Goal: Information Seeking & Learning: Find specific fact

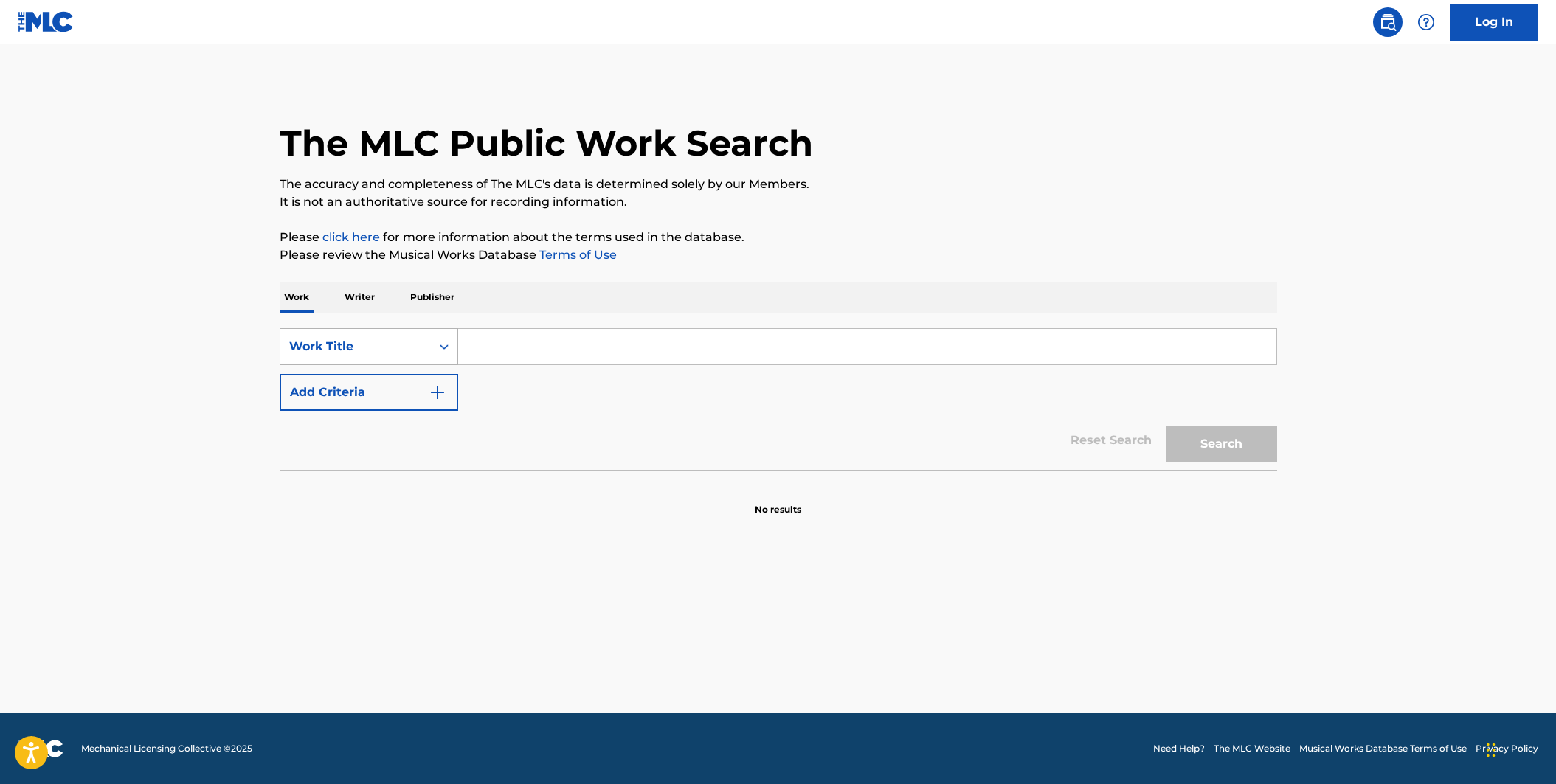
click at [448, 353] on icon "Search Form" at bounding box center [444, 347] width 15 height 15
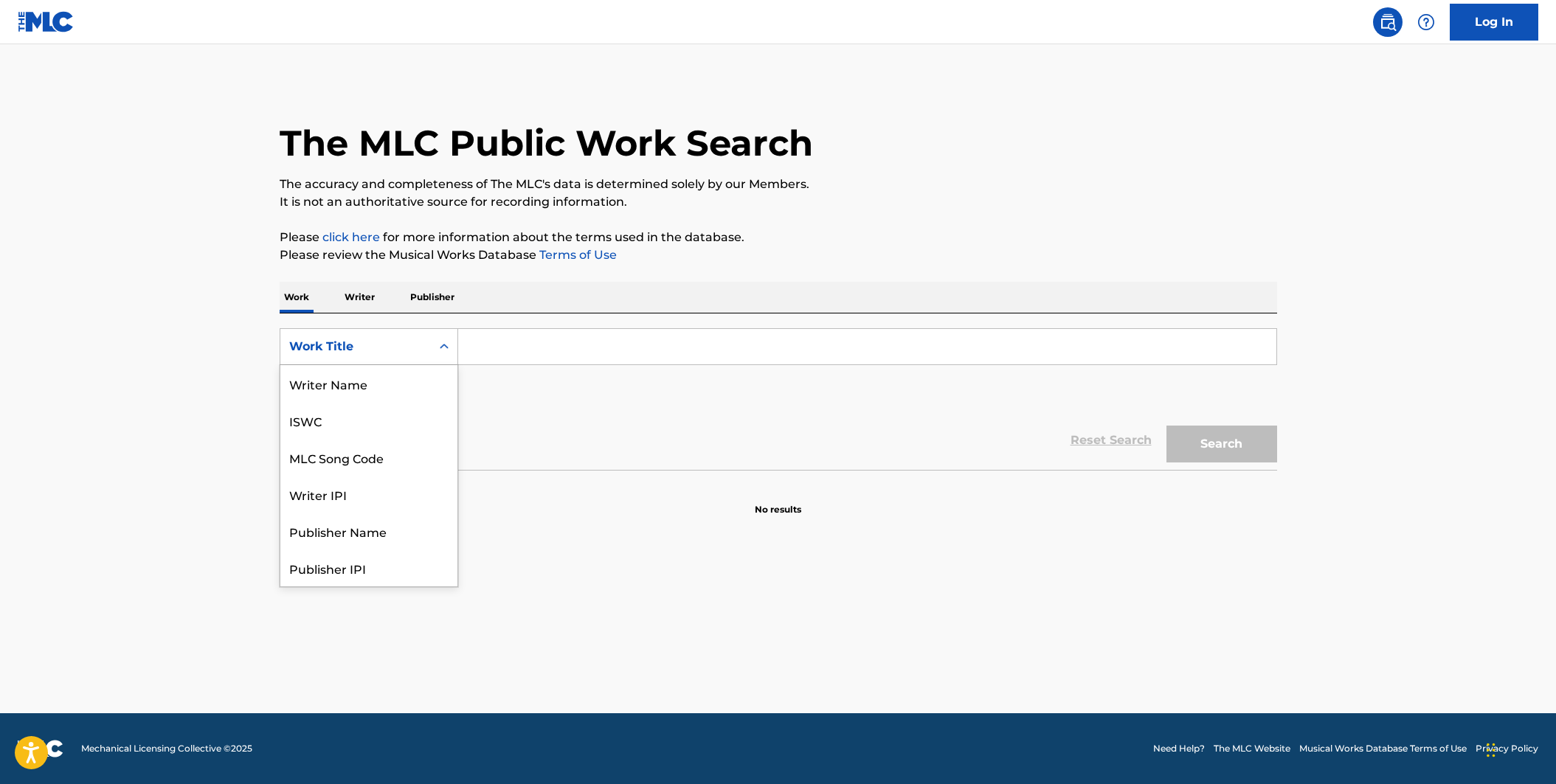
scroll to position [74, 0]
click at [392, 392] on div "MLC Song Code" at bounding box center [368, 383] width 177 height 37
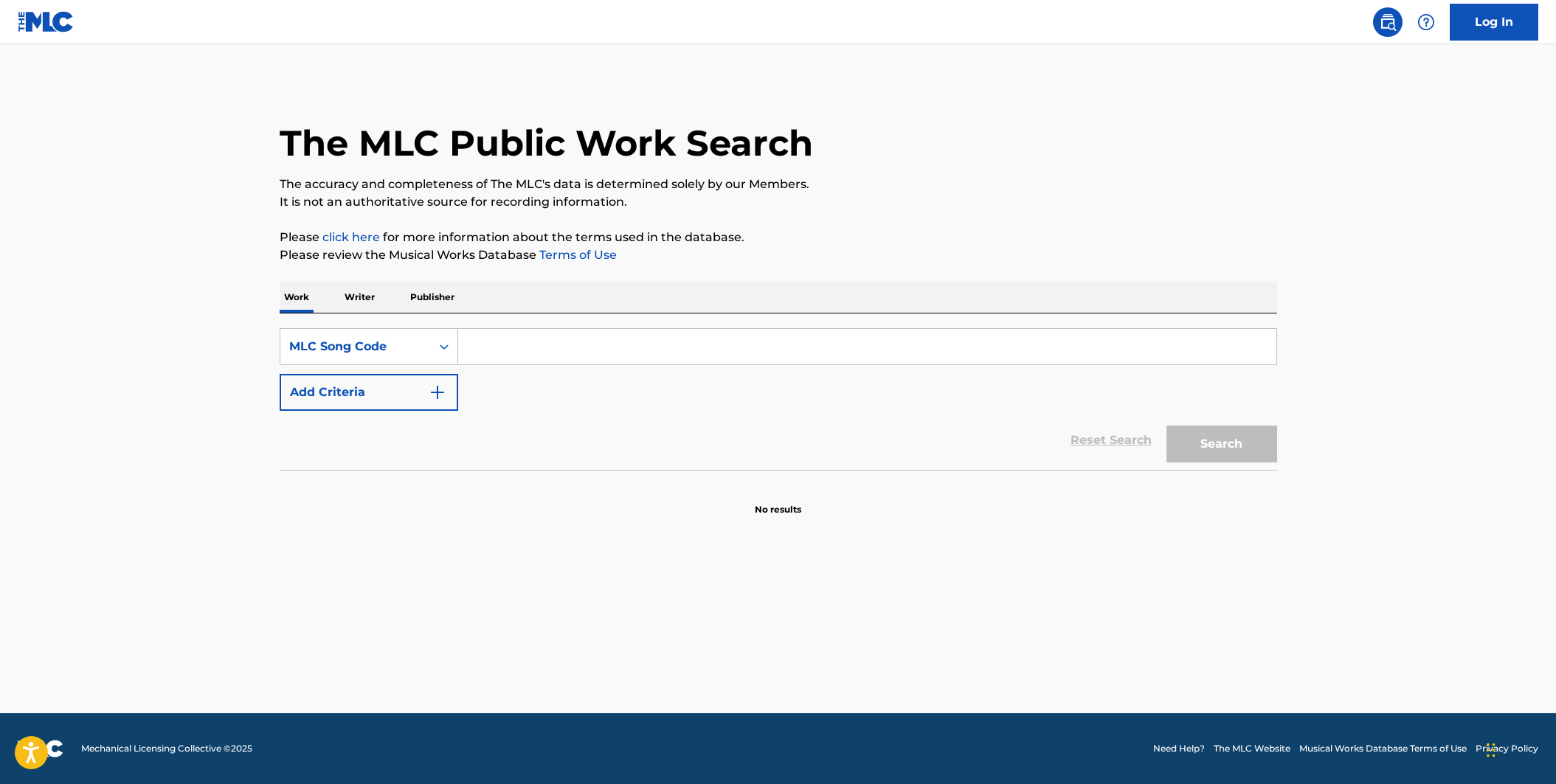
click at [528, 348] on input "Search Form" at bounding box center [866, 346] width 818 height 35
paste input "J03144"
type input "J03144"
click at [1192, 445] on button "Search" at bounding box center [1221, 444] width 111 height 37
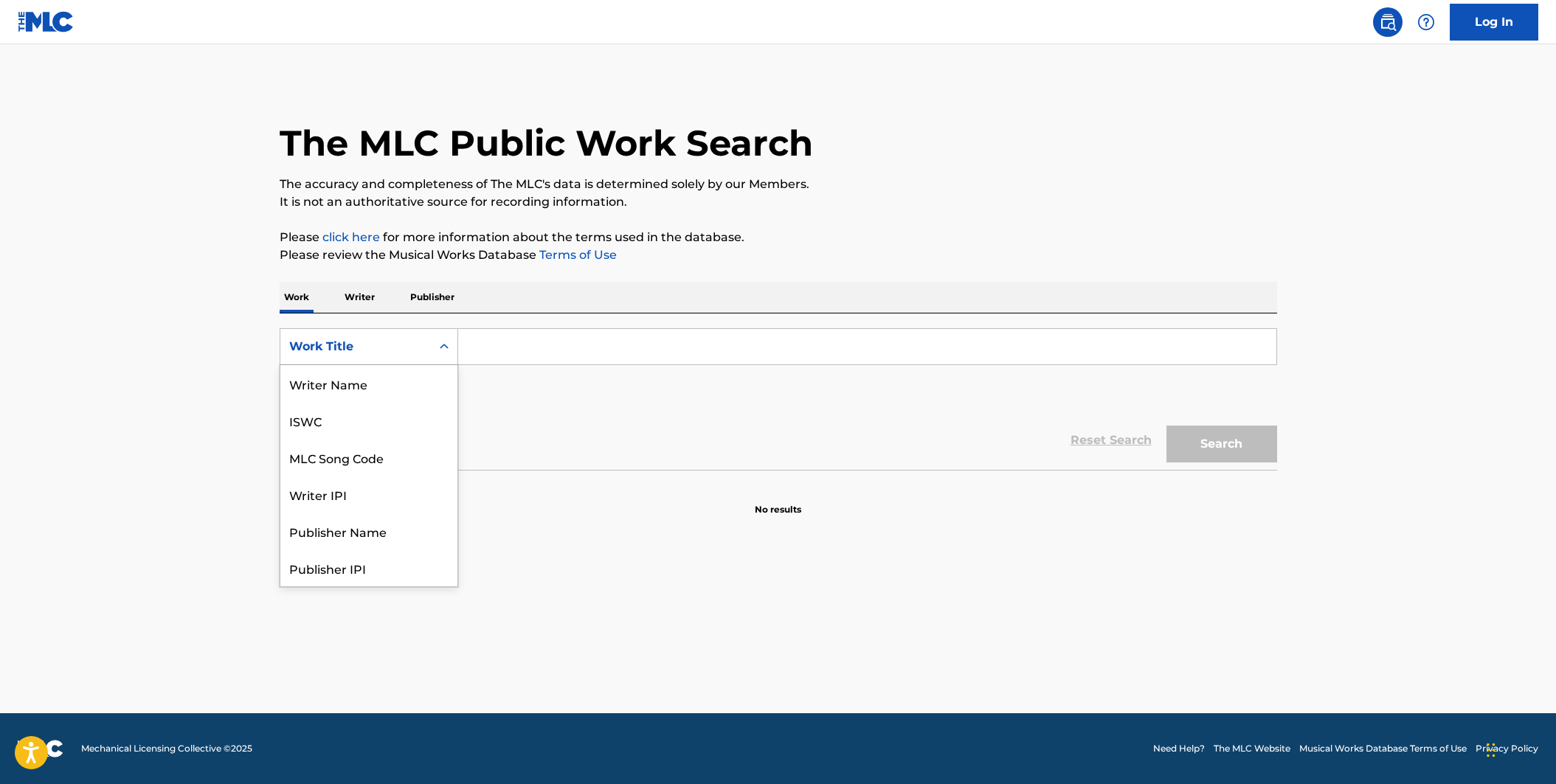
click at [447, 348] on icon "Search Form" at bounding box center [444, 347] width 15 height 15
click at [419, 373] on div "MLC Song Code" at bounding box center [368, 383] width 177 height 37
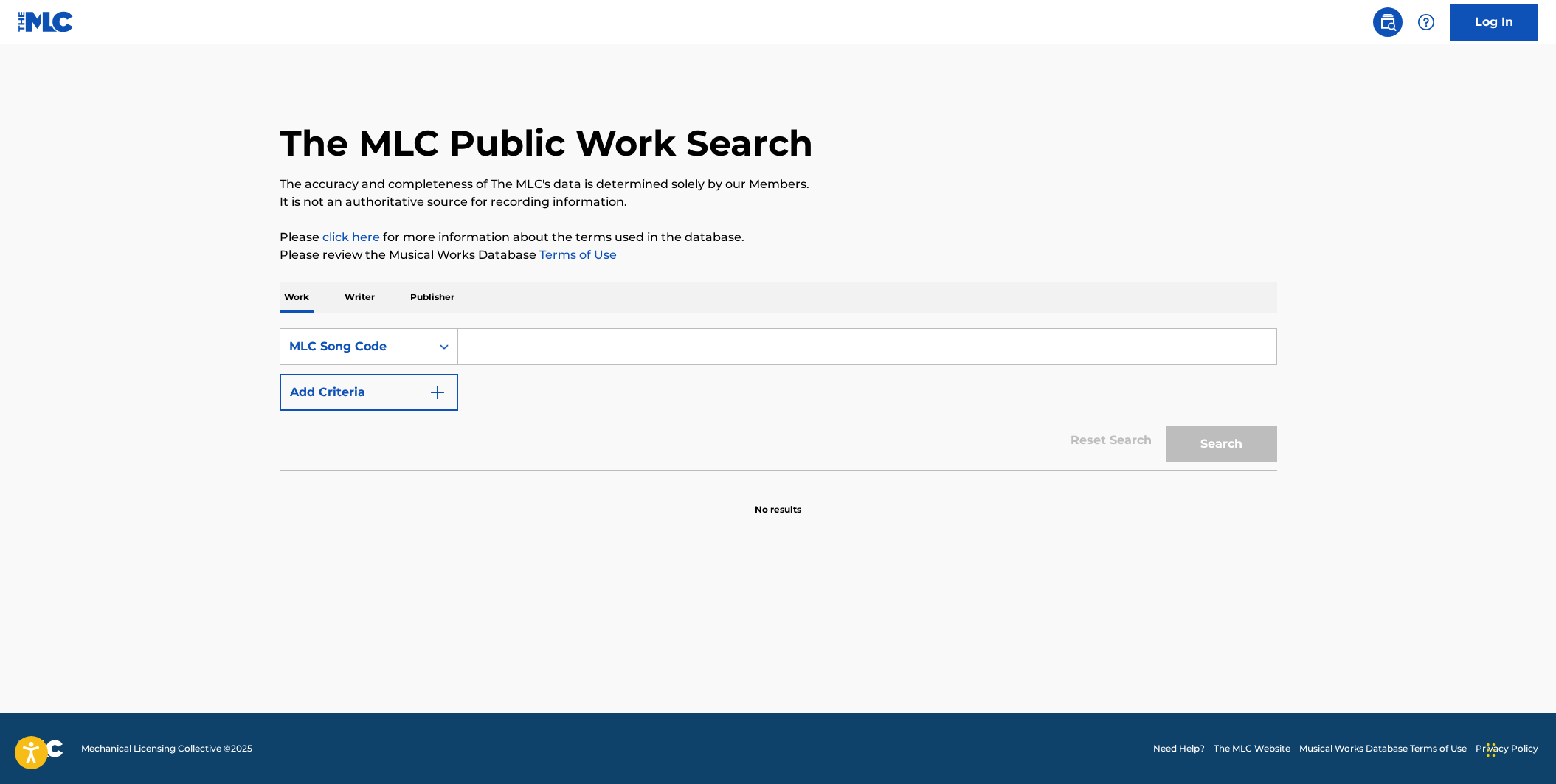
click at [537, 355] on input "Search Form" at bounding box center [866, 346] width 818 height 35
paste input "J03144"
type input "J03144"
click at [1166, 426] on button "Search" at bounding box center [1221, 444] width 111 height 37
click at [450, 348] on div "Search Form" at bounding box center [444, 347] width 26 height 26
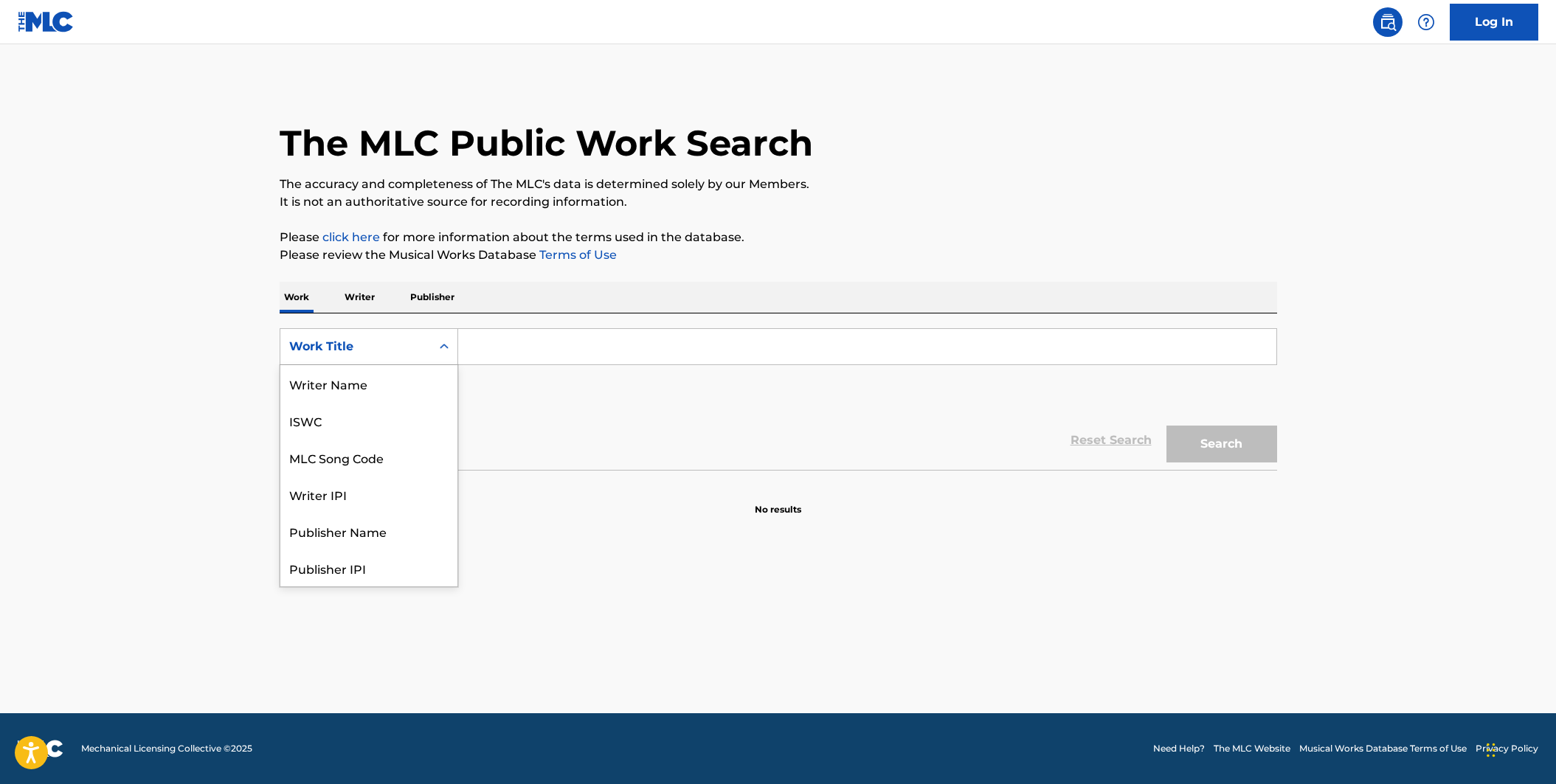
scroll to position [74, 0]
click at [428, 377] on div "MLC Song Code" at bounding box center [368, 383] width 177 height 37
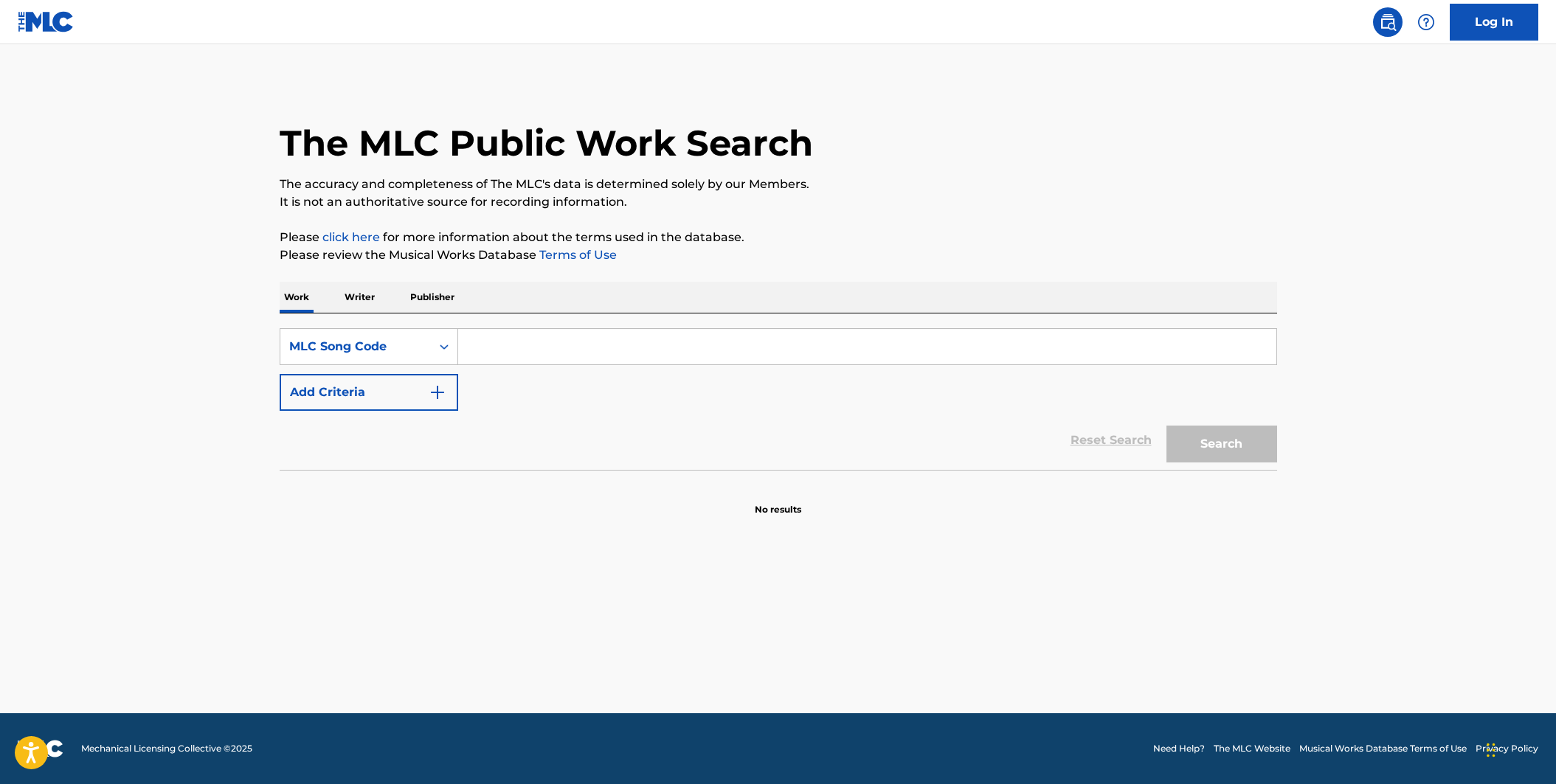
click at [509, 348] on input "Search Form" at bounding box center [866, 346] width 818 height 35
paste input "J03144"
type input "J03144"
click at [1166, 426] on button "Search" at bounding box center [1221, 444] width 111 height 37
click at [953, 354] on input "J03144" at bounding box center [866, 346] width 818 height 35
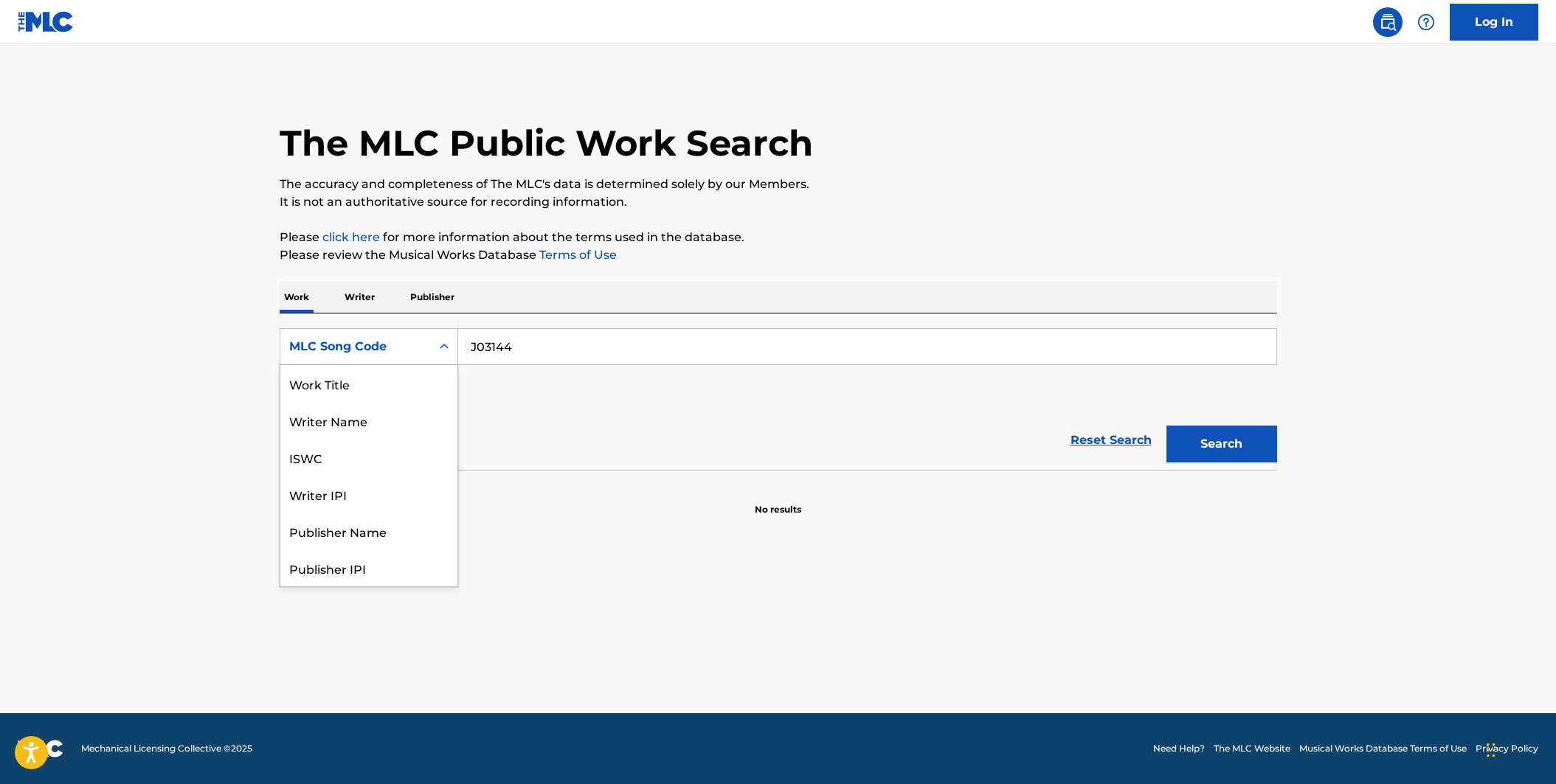
click at [450, 348] on icon "Search Form" at bounding box center [444, 347] width 15 height 15
click at [424, 390] on div "Work Title" at bounding box center [368, 383] width 177 height 37
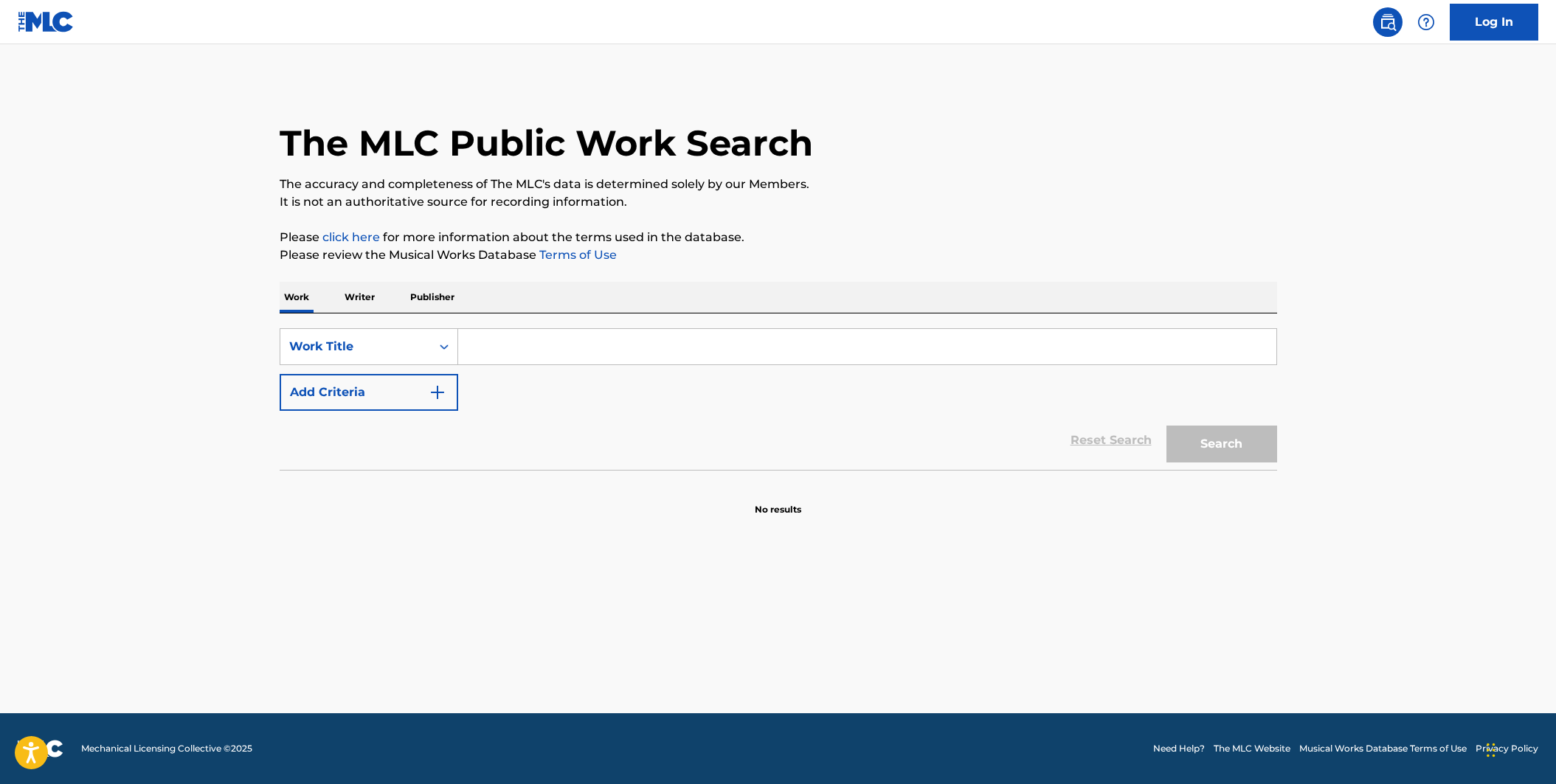
click at [505, 350] on input "Search Form" at bounding box center [866, 346] width 818 height 35
type input "BIG FAT HEART"
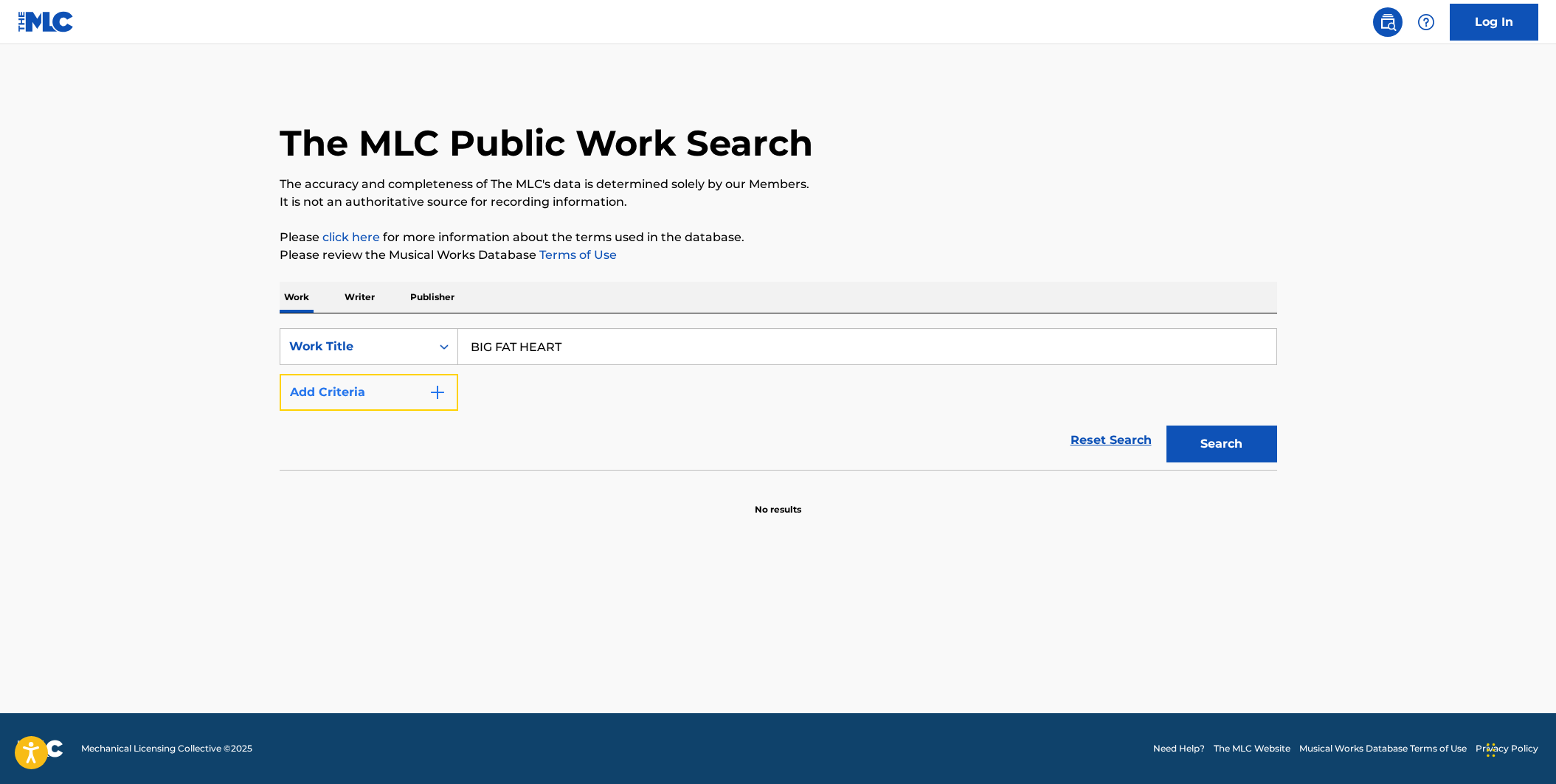
click at [441, 393] on img "Search Form" at bounding box center [437, 393] width 18 height 18
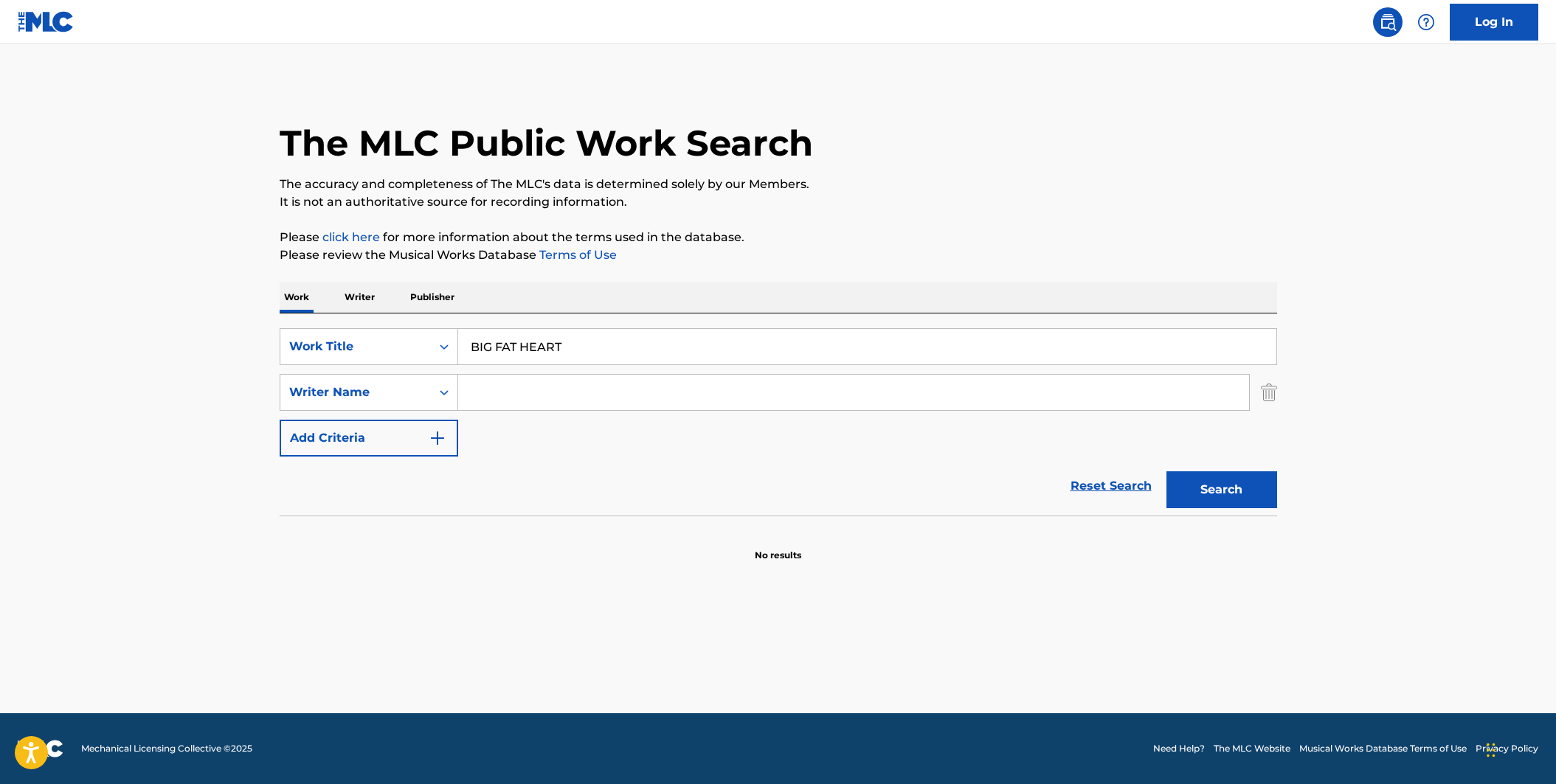
click at [469, 399] on input "Search Form" at bounding box center [853, 392] width 791 height 35
type input "[PERSON_NAME]"
click at [1166, 471] on button "Search" at bounding box center [1221, 489] width 111 height 37
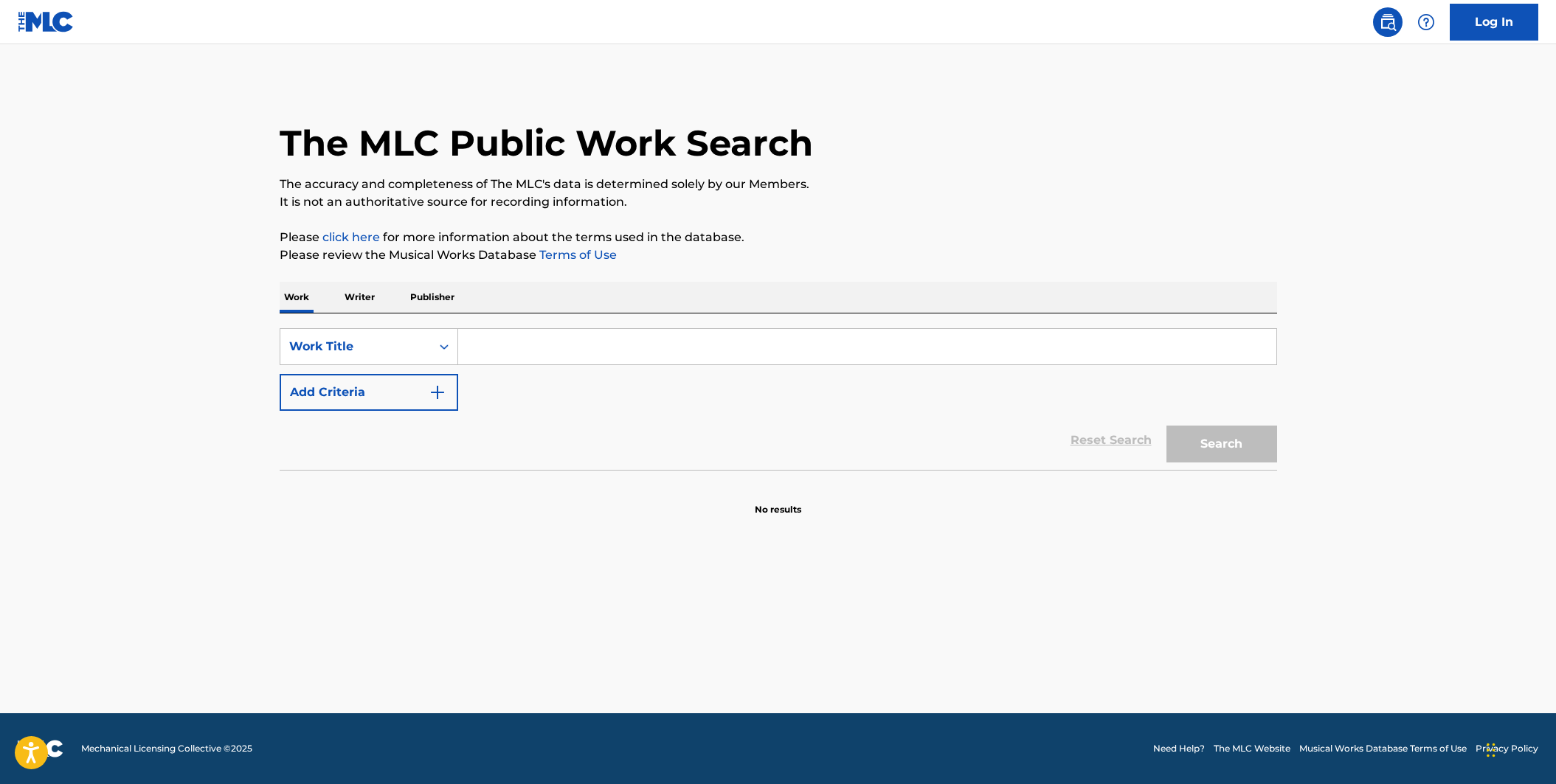
click at [501, 355] on input "Search Form" at bounding box center [866, 346] width 818 height 35
type input "BIG SPENDER"
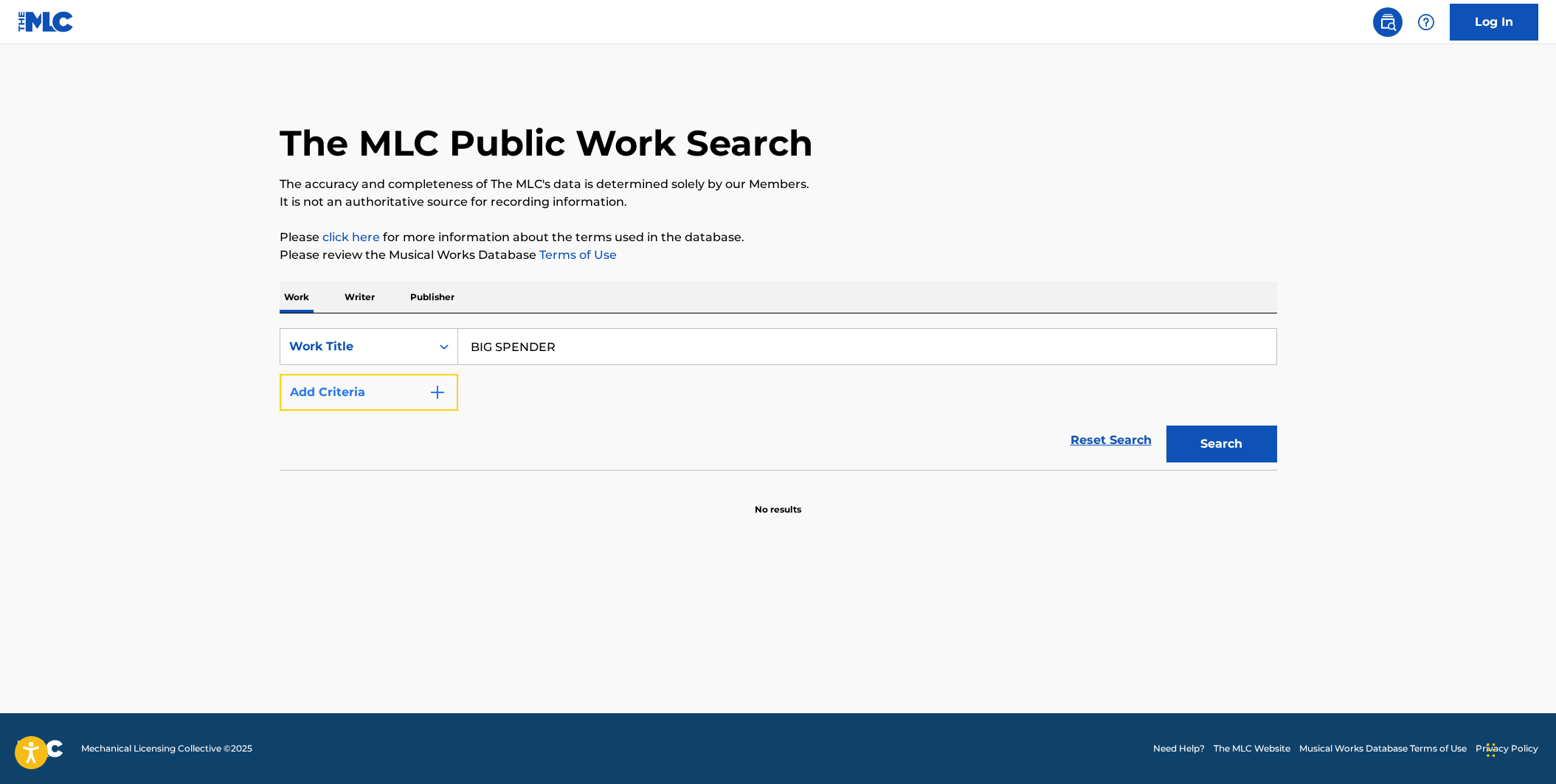
click at [433, 400] on img "Search Form" at bounding box center [437, 393] width 18 height 18
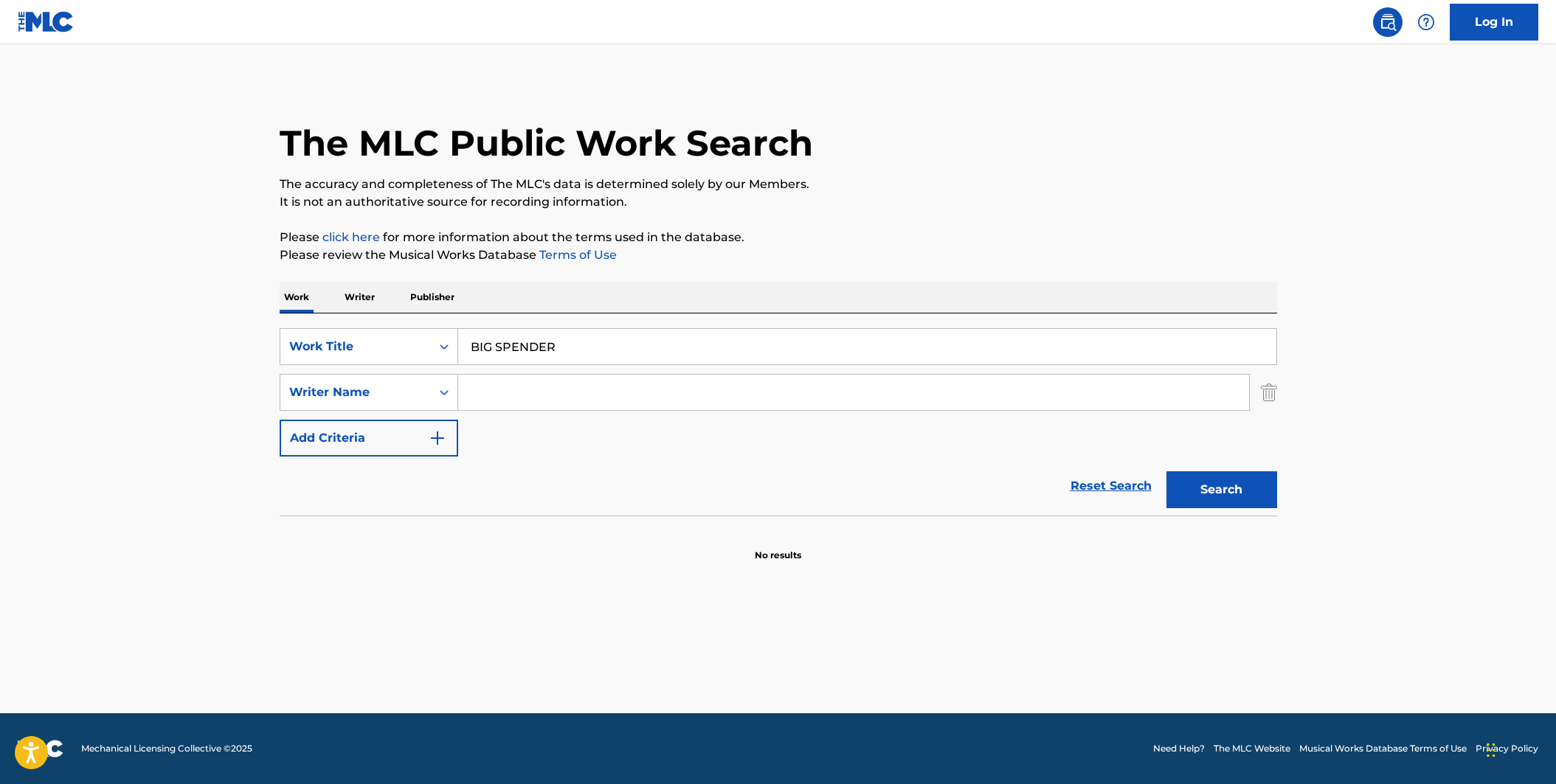
click at [486, 392] on input "Search Form" at bounding box center [853, 392] width 791 height 35
type input "[PERSON_NAME]"
click at [1166, 471] on button "Search" at bounding box center [1221, 489] width 111 height 37
click at [1211, 496] on button "Search" at bounding box center [1221, 489] width 111 height 37
drag, startPoint x: 427, startPoint y: 284, endPoint x: 427, endPoint y: 293, distance: 9.0
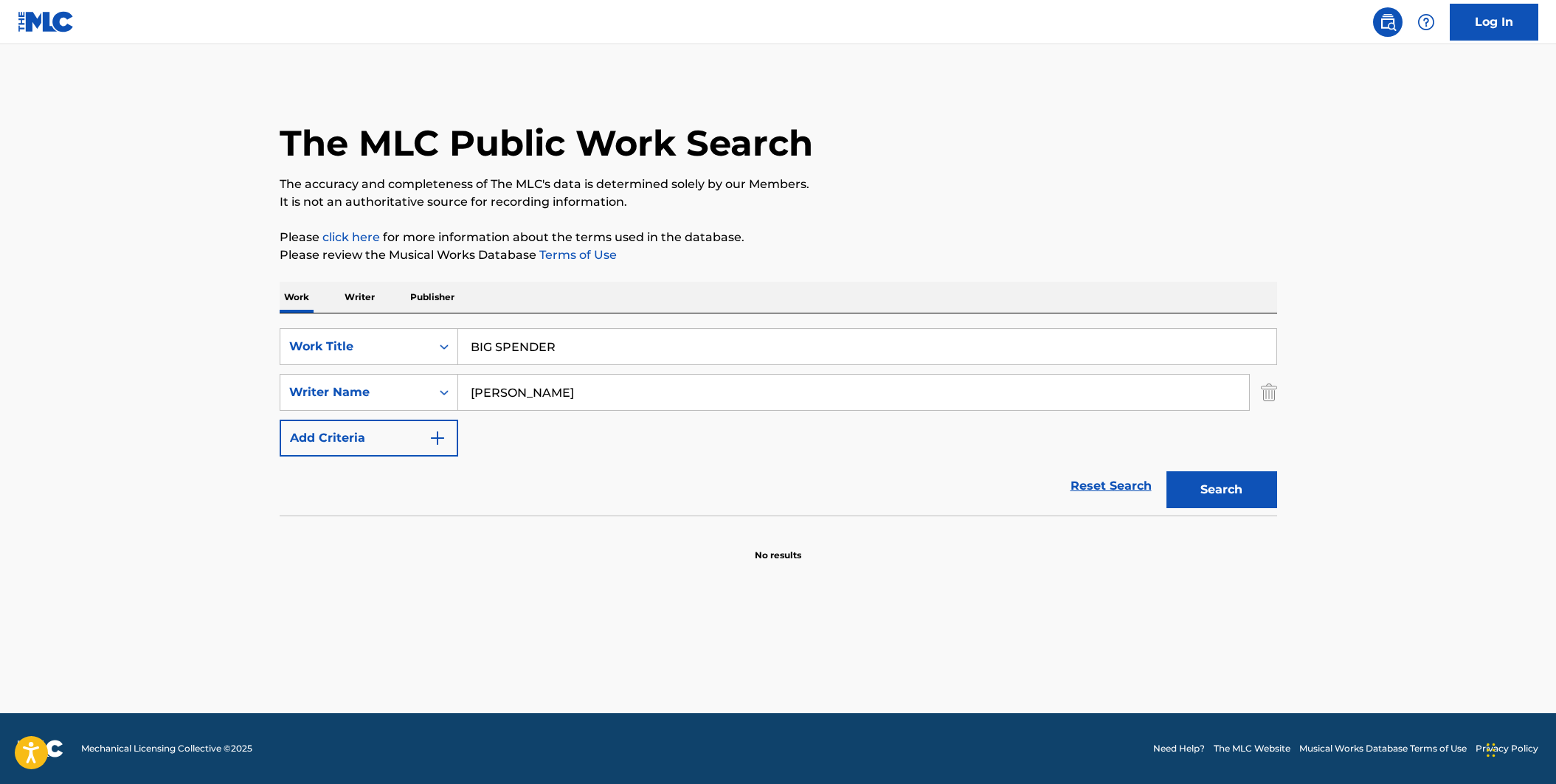
click at [427, 284] on p "Publisher" at bounding box center [432, 297] width 53 height 31
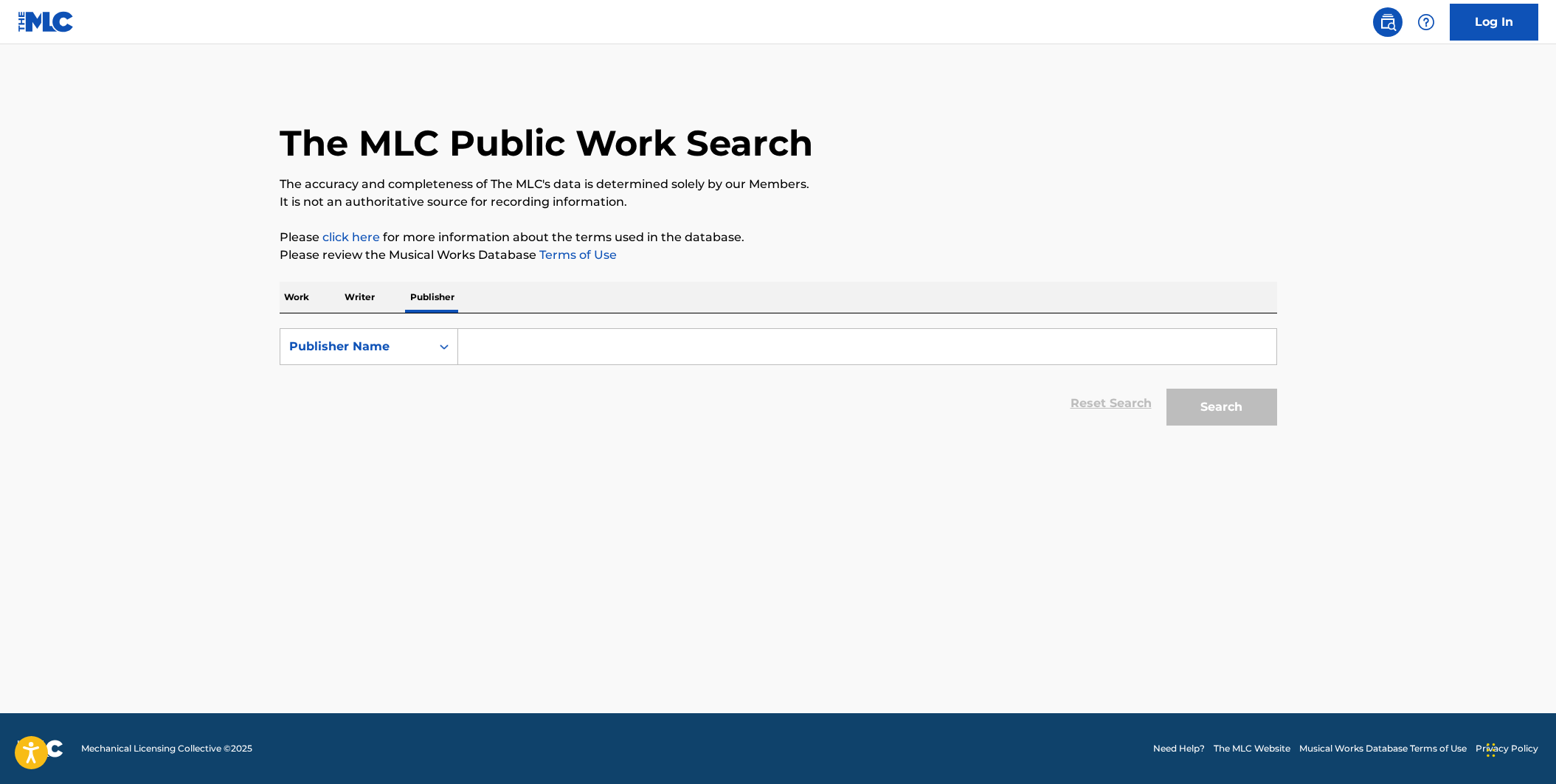
click at [486, 348] on input "Search Form" at bounding box center [866, 346] width 818 height 35
paste input "ALDI MUSIC COMPANY"
type input "ALDI MUSIC COMPANY"
click at [1217, 408] on button "Search" at bounding box center [1221, 407] width 111 height 37
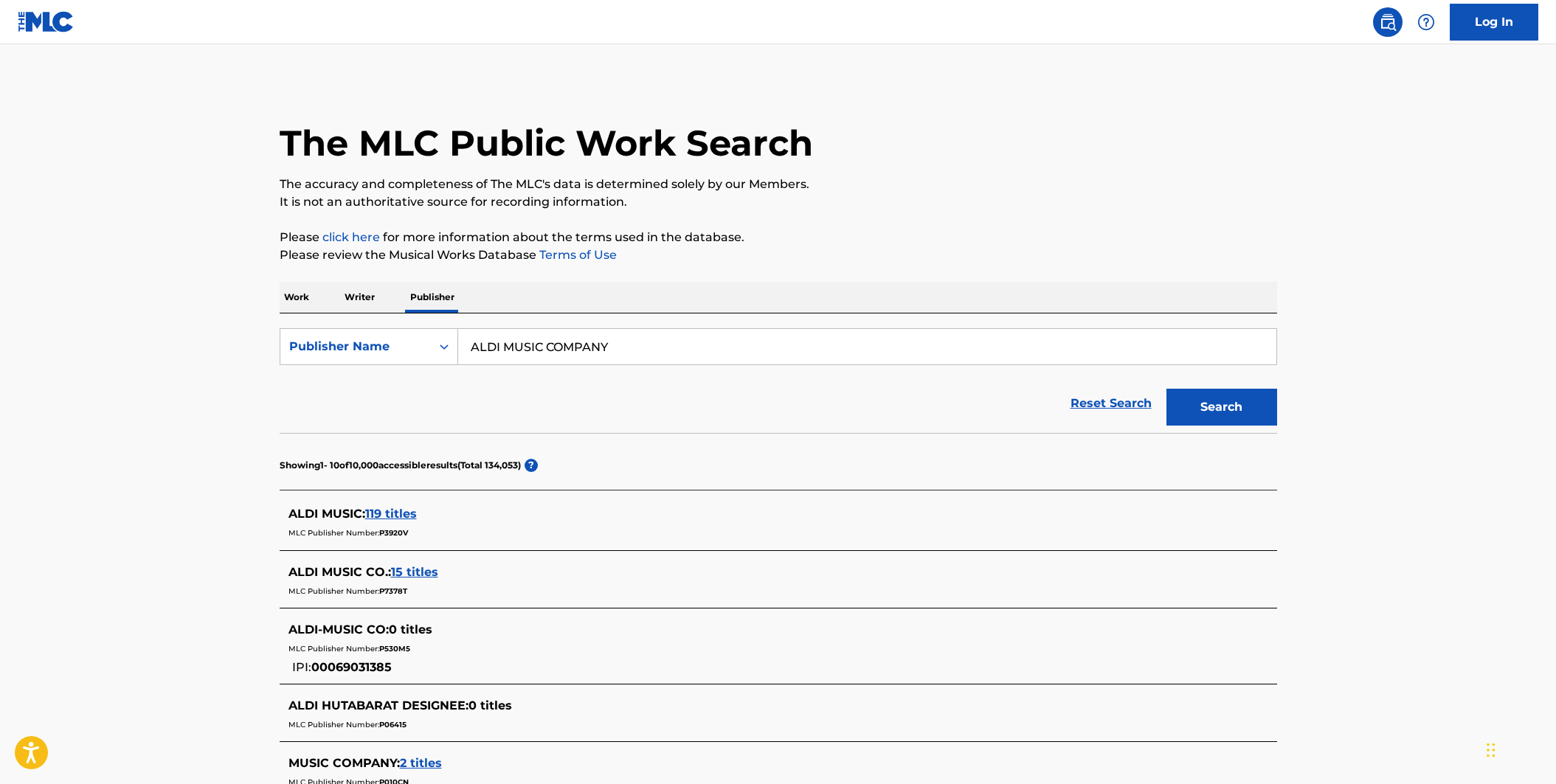
click at [377, 514] on span "119 titles" at bounding box center [390, 513] width 52 height 14
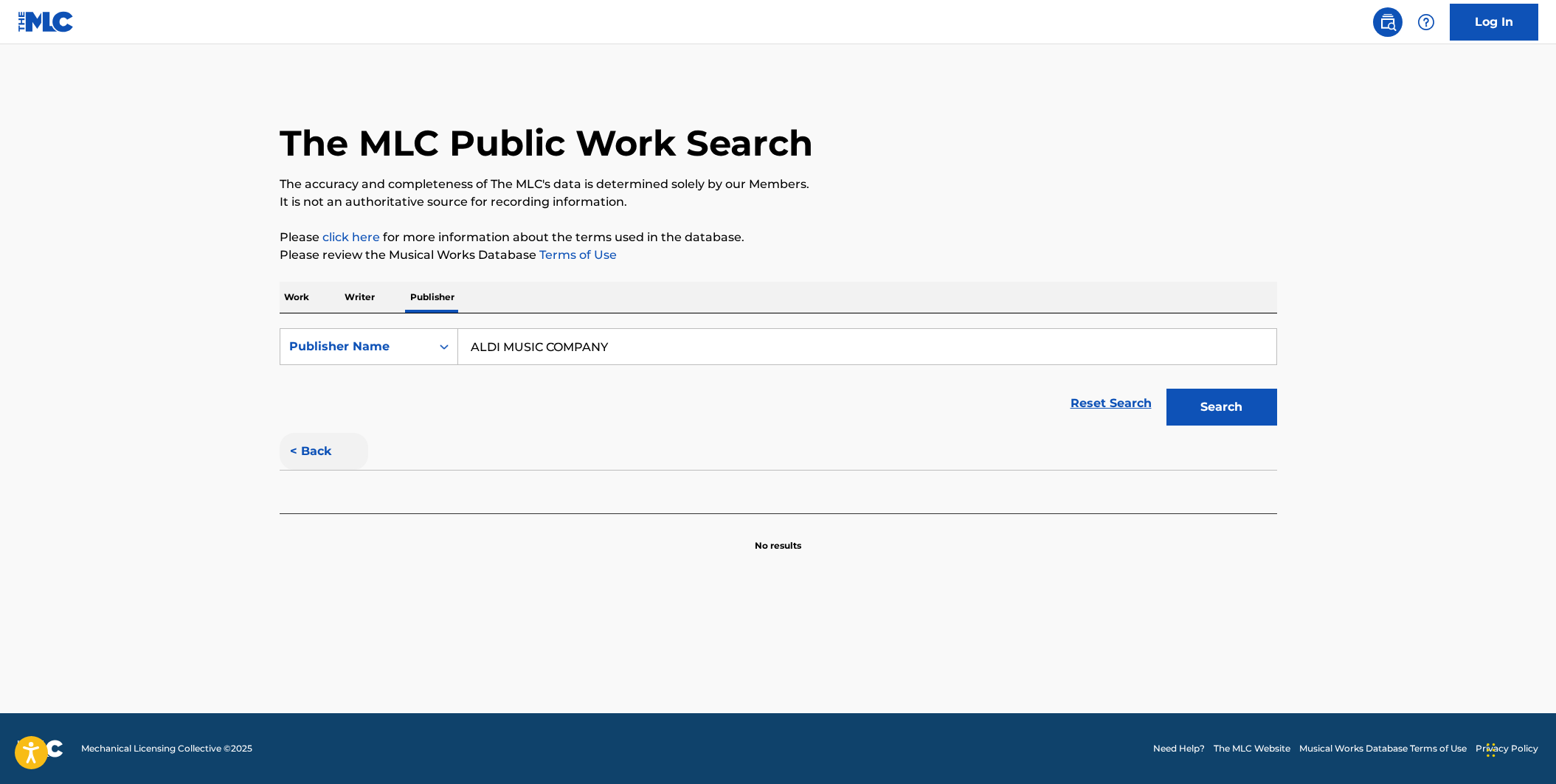
click at [328, 456] on button "< Back" at bounding box center [324, 451] width 89 height 37
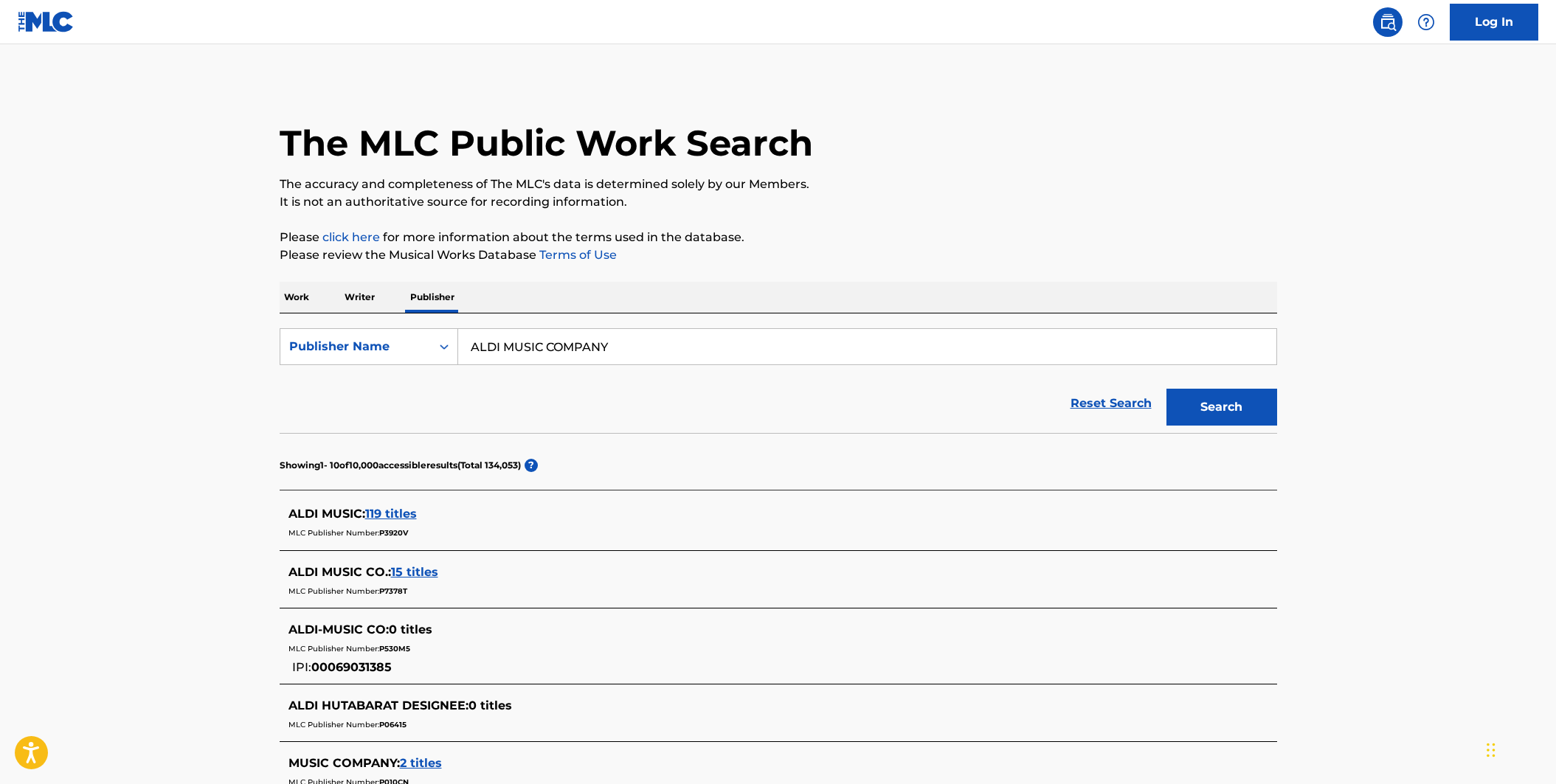
click at [391, 516] on span "119 titles" at bounding box center [390, 513] width 52 height 14
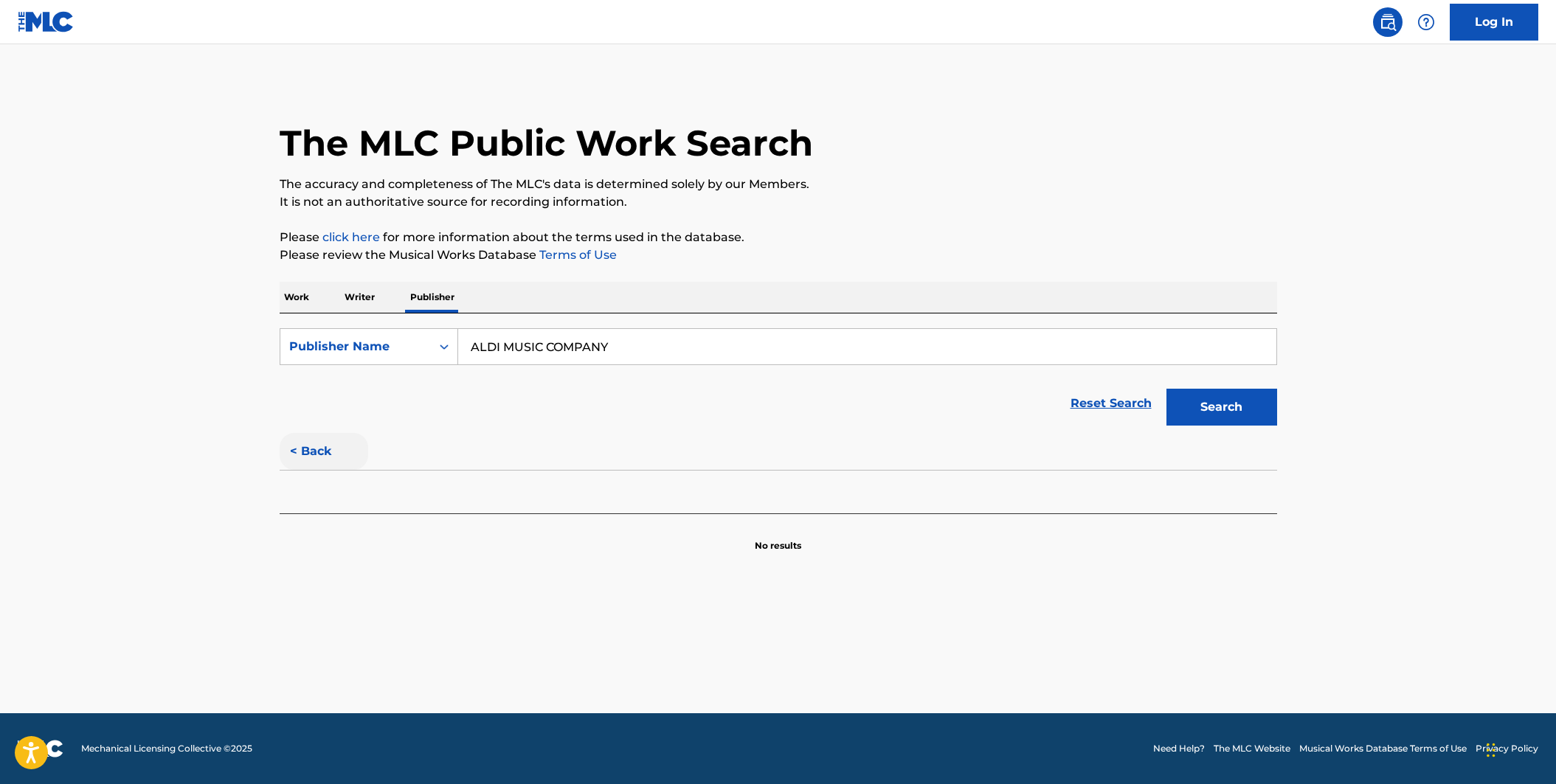
click at [325, 448] on button "< Back" at bounding box center [324, 451] width 89 height 37
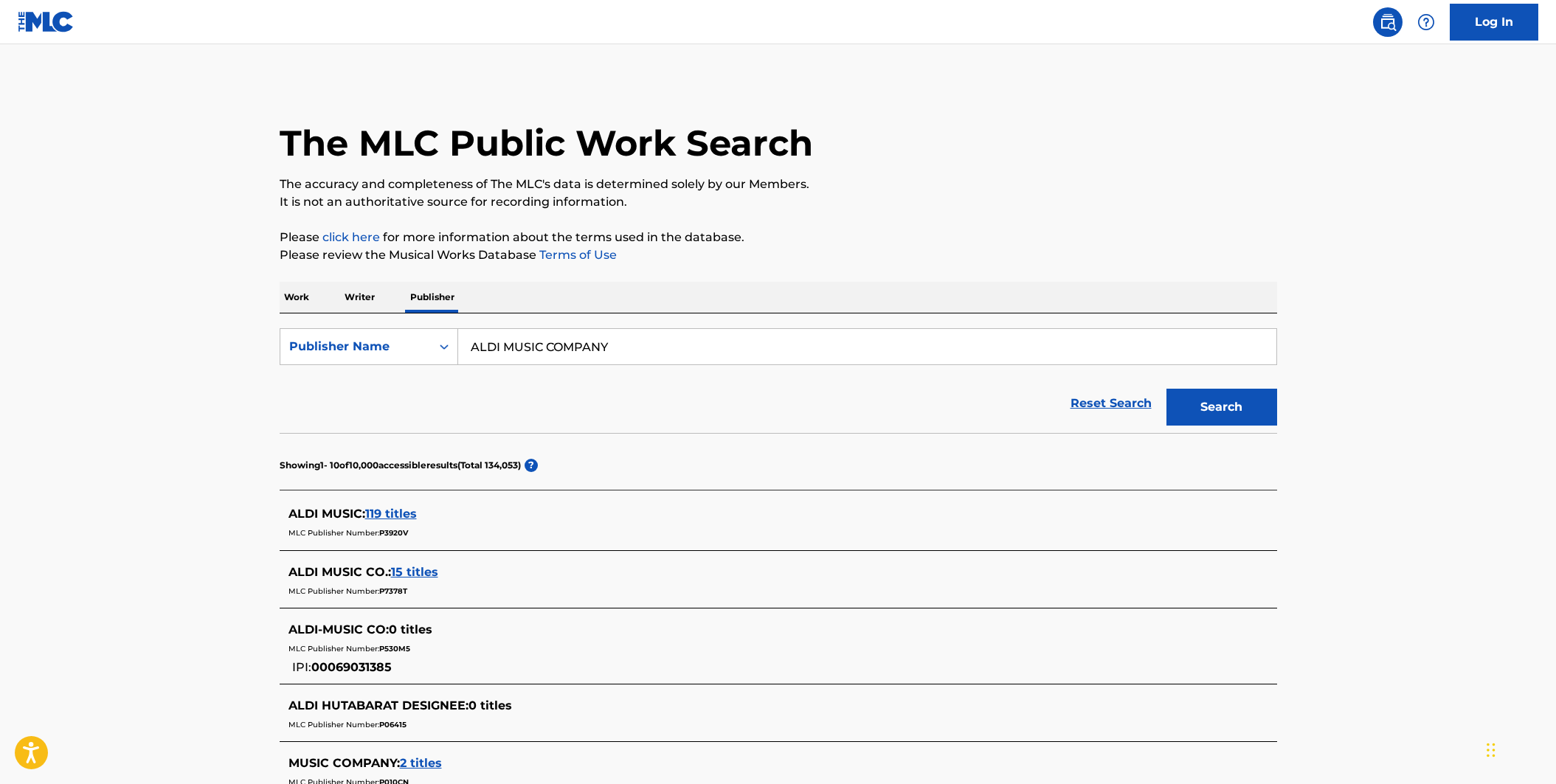
click at [408, 519] on span "119 titles" at bounding box center [390, 513] width 52 height 14
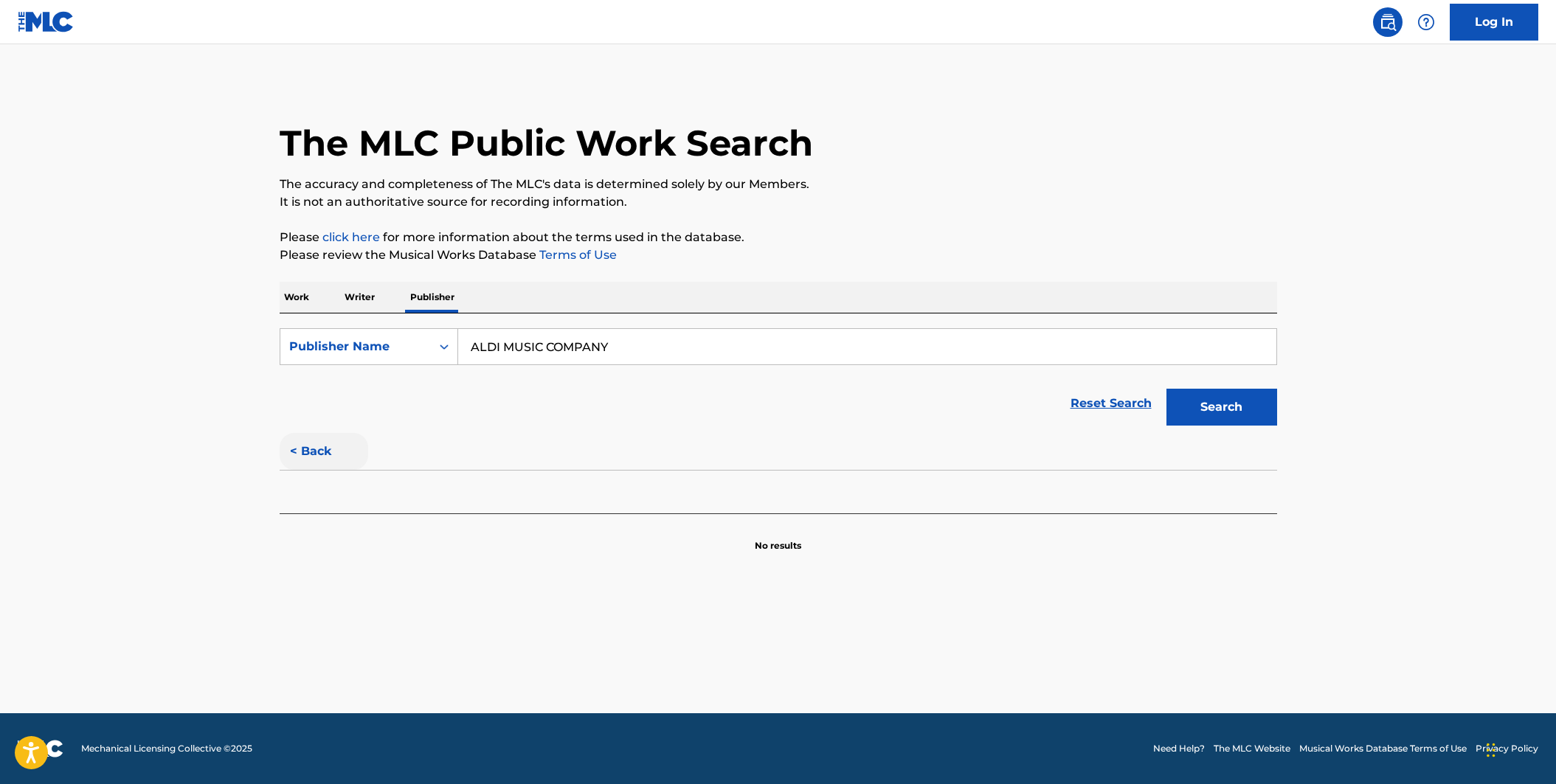
click at [320, 459] on button "< Back" at bounding box center [324, 451] width 89 height 37
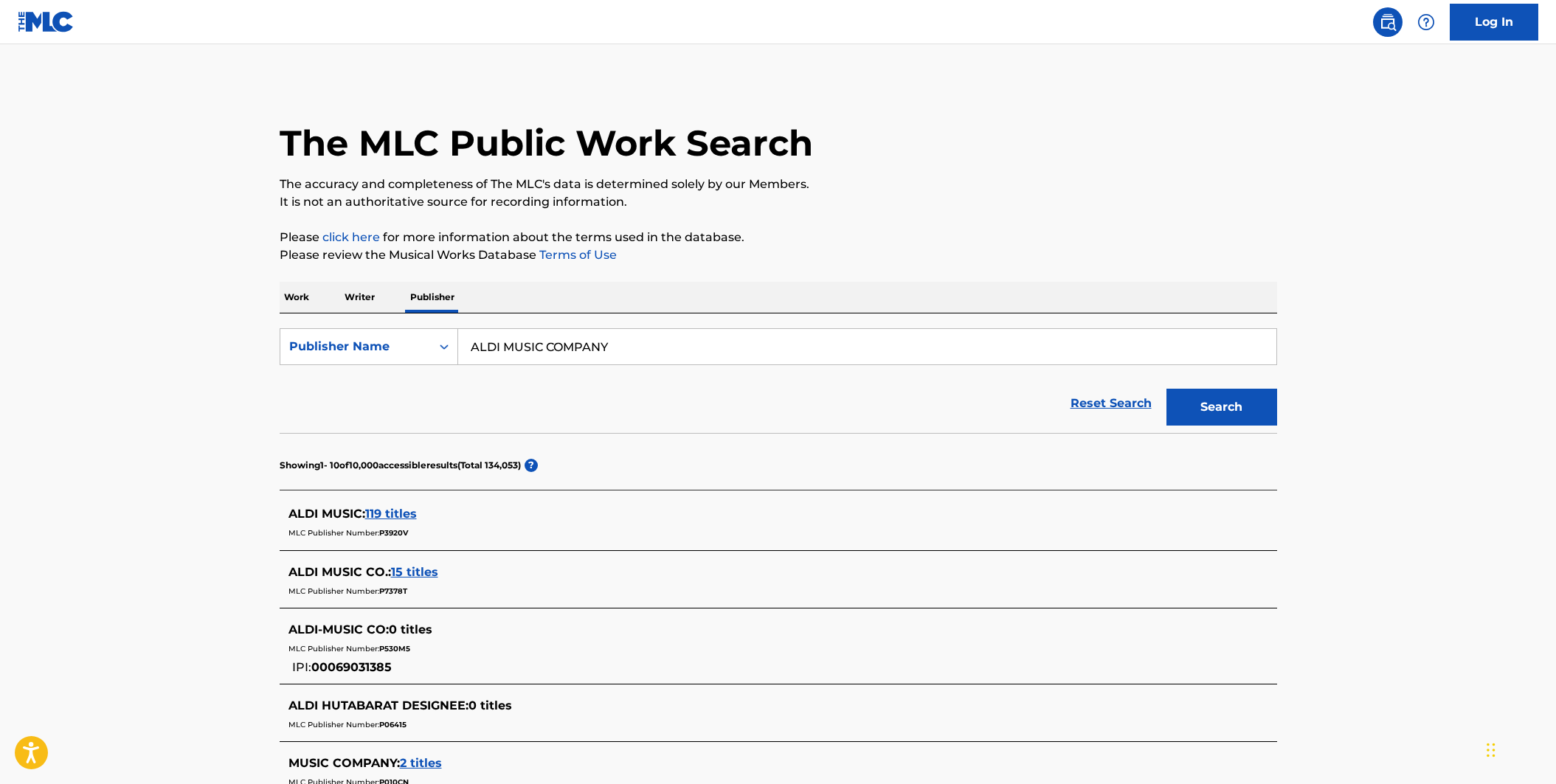
click at [406, 571] on span "15 titles" at bounding box center [414, 571] width 47 height 14
